Goal: Navigation & Orientation: Find specific page/section

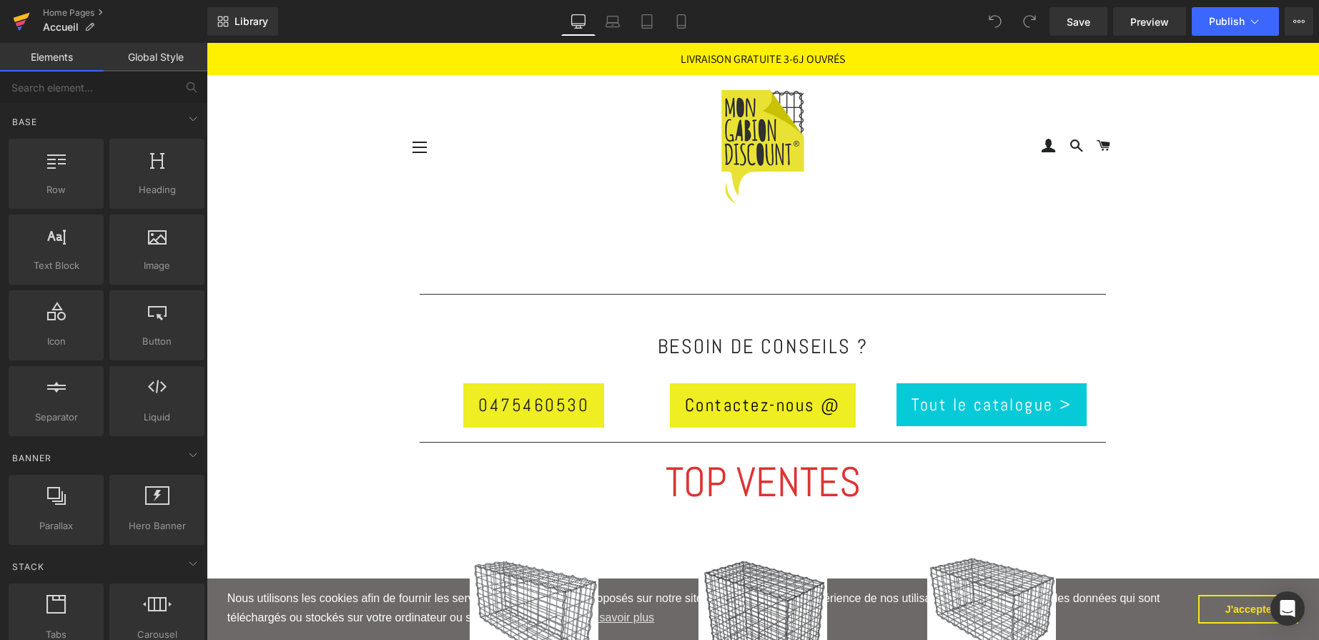
click at [18, 15] on icon at bounding box center [21, 22] width 17 height 36
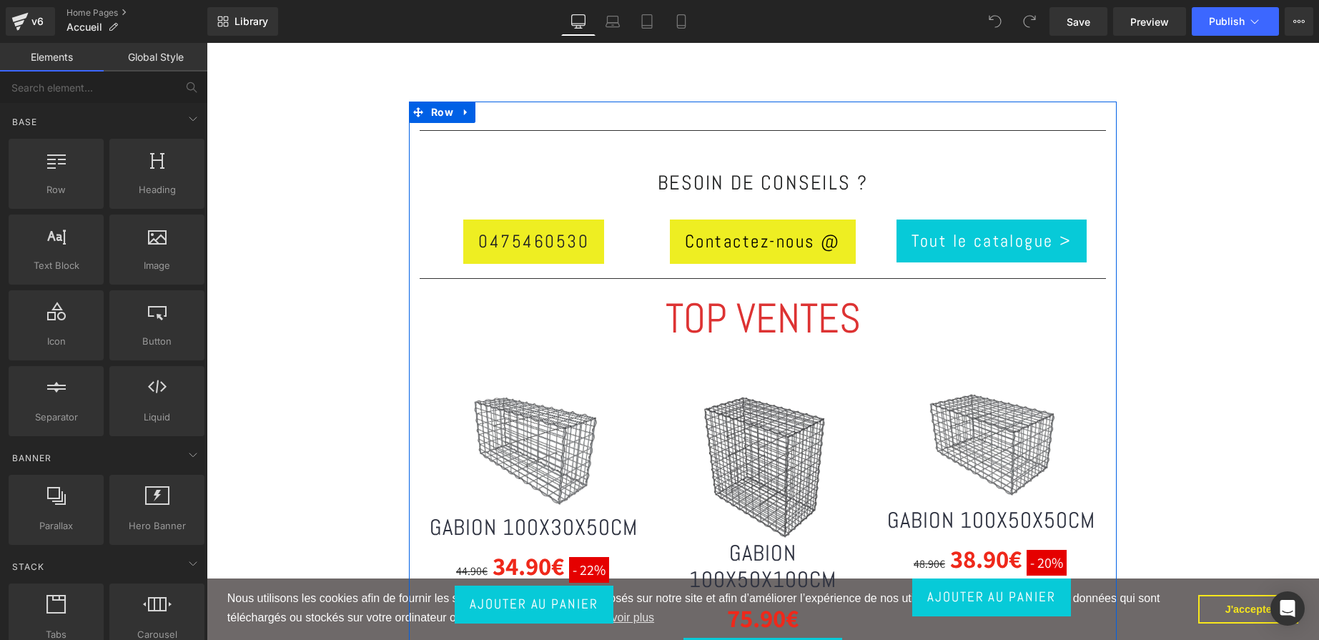
scroll to position [162, 0]
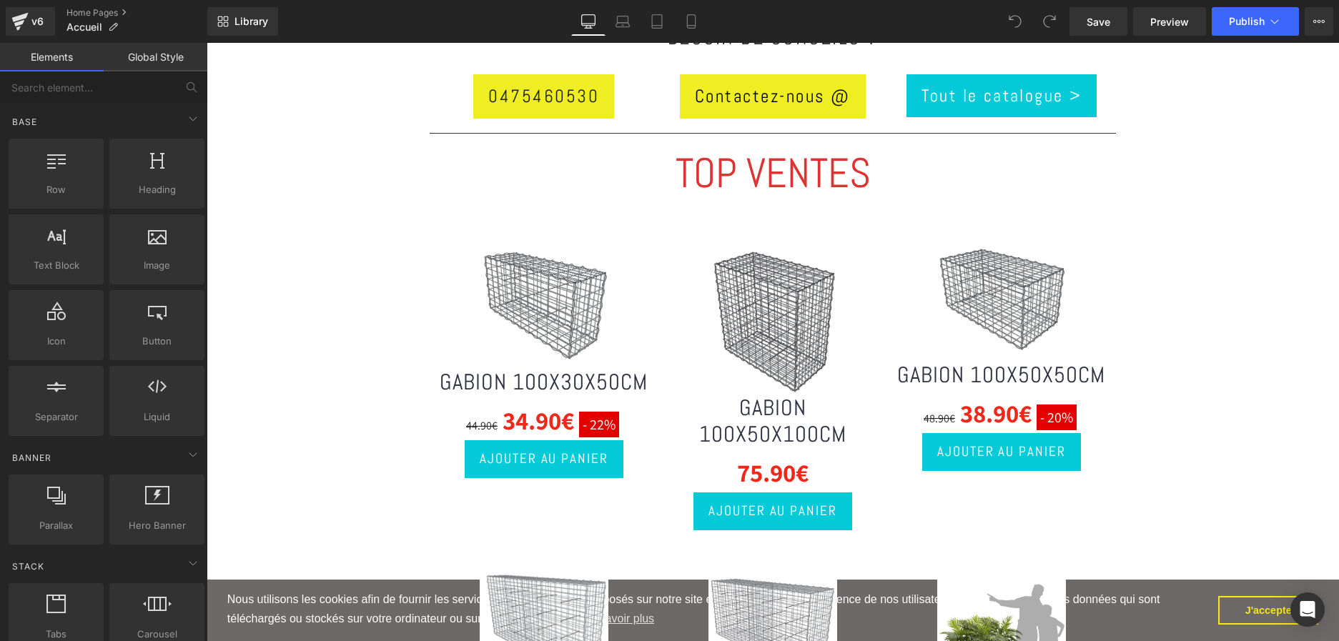
scroll to position [325, 0]
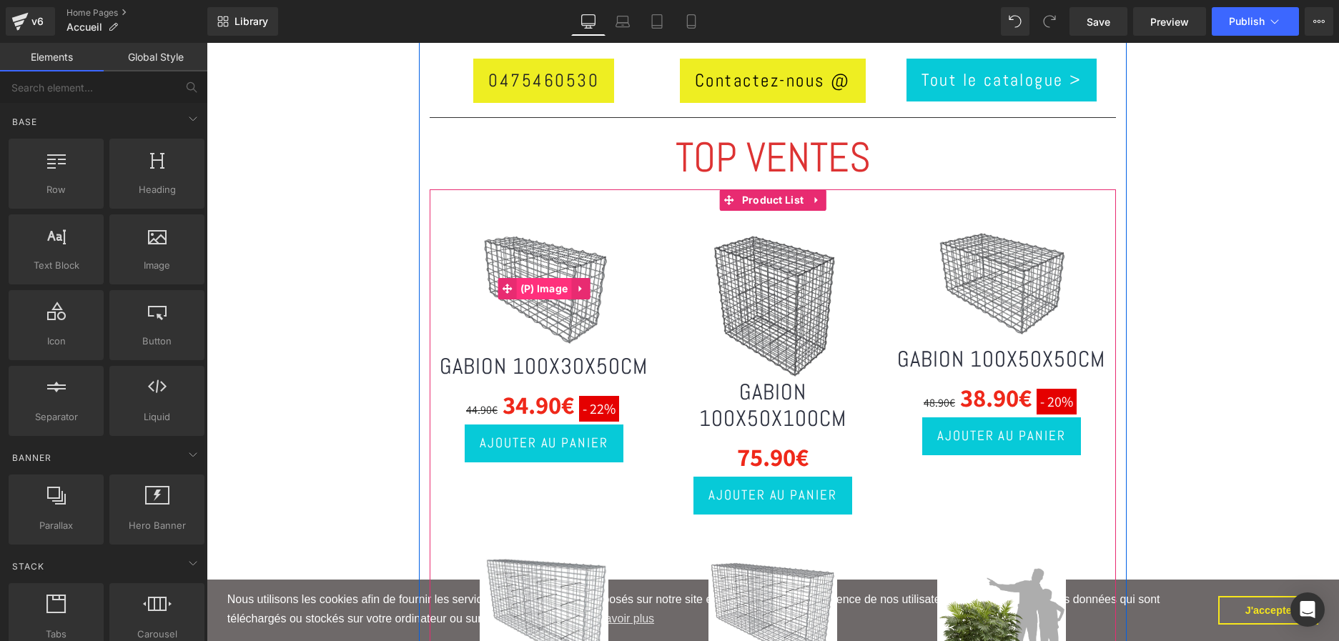
click at [550, 289] on span "(P) Image" at bounding box center [544, 288] width 55 height 21
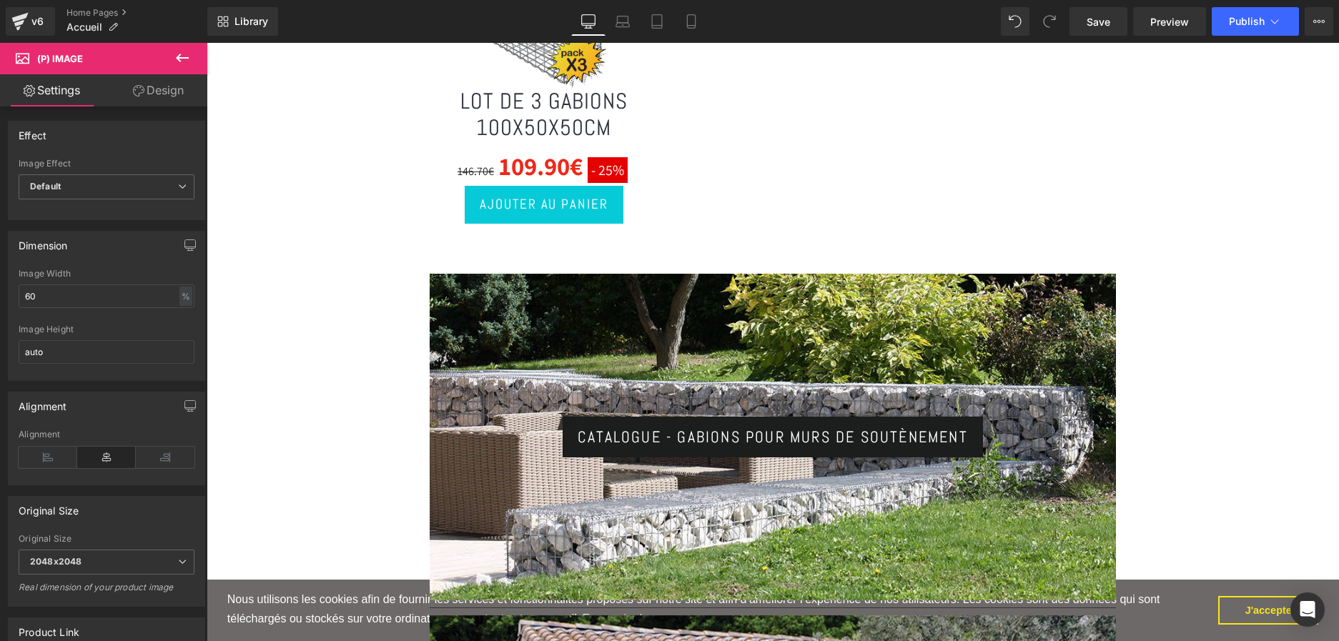
scroll to position [0, 0]
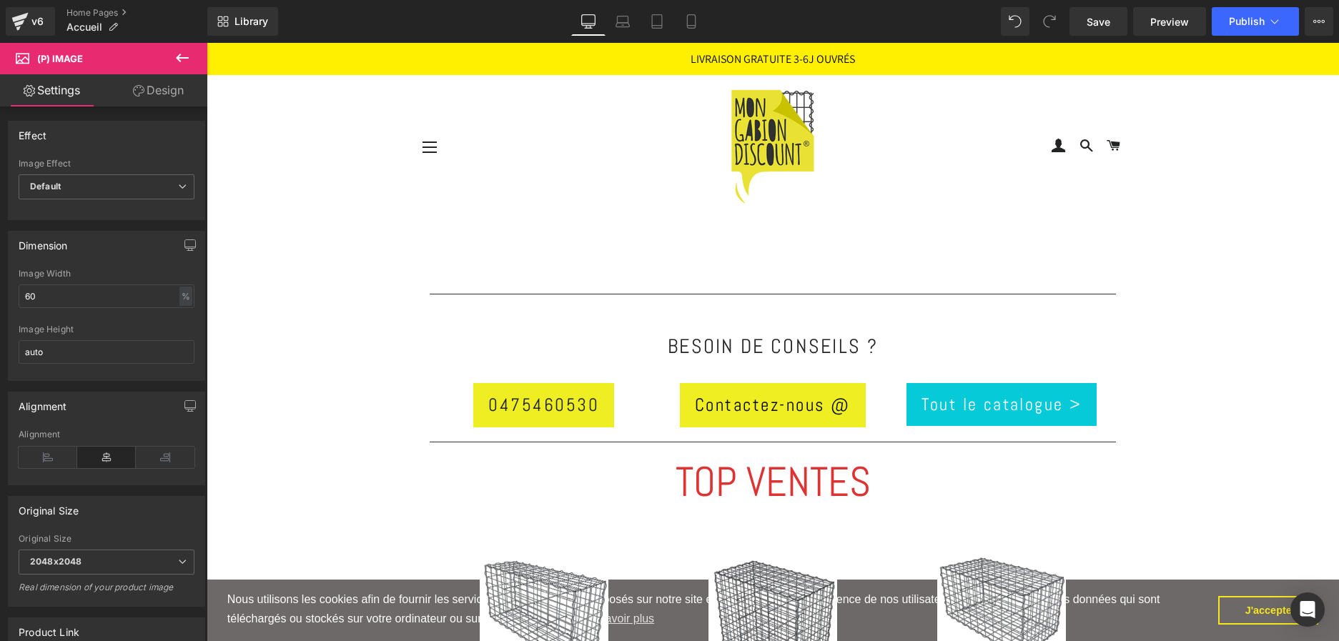
click at [183, 60] on icon at bounding box center [182, 57] width 17 height 17
